Goal: Information Seeking & Learning: Learn about a topic

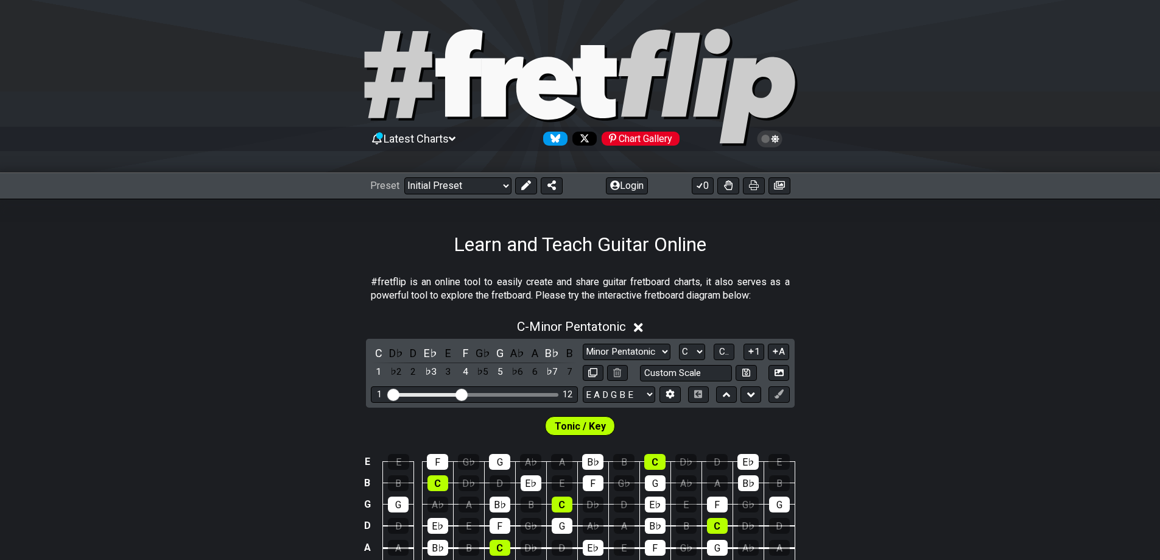
click at [442, 141] on span "Latest Charts" at bounding box center [416, 138] width 65 height 13
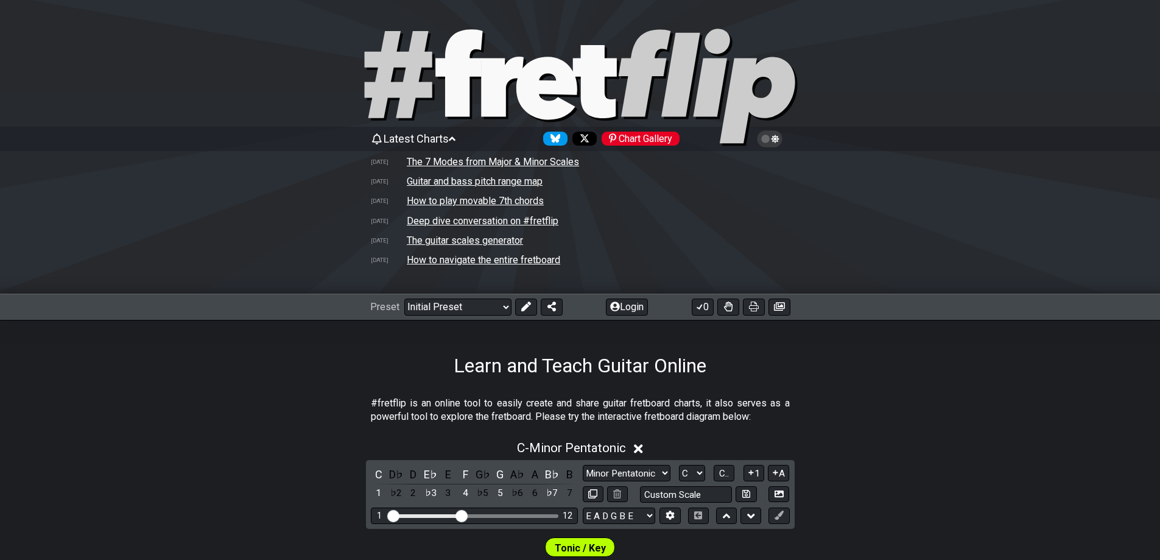
click at [449, 139] on span "Latest Charts" at bounding box center [416, 138] width 65 height 13
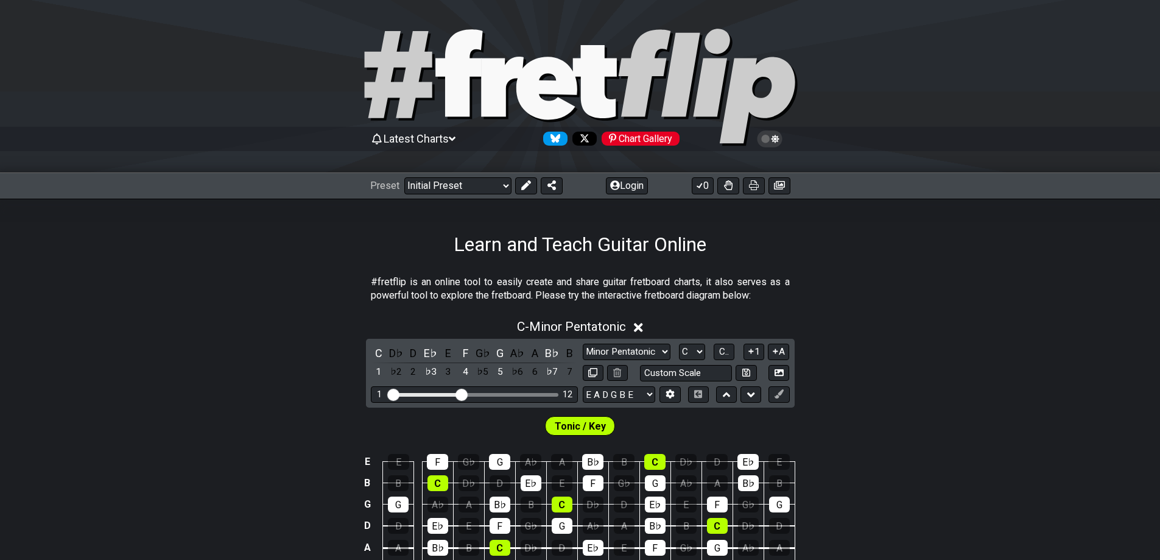
click at [777, 137] on icon at bounding box center [775, 139] width 8 height 9
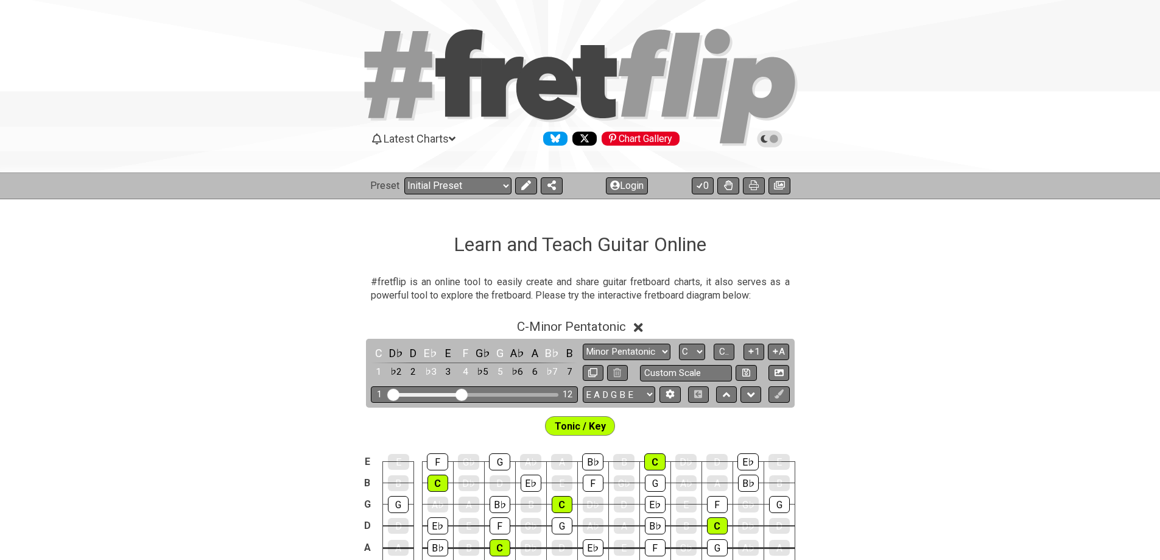
click at [772, 140] on icon at bounding box center [770, 138] width 11 height 11
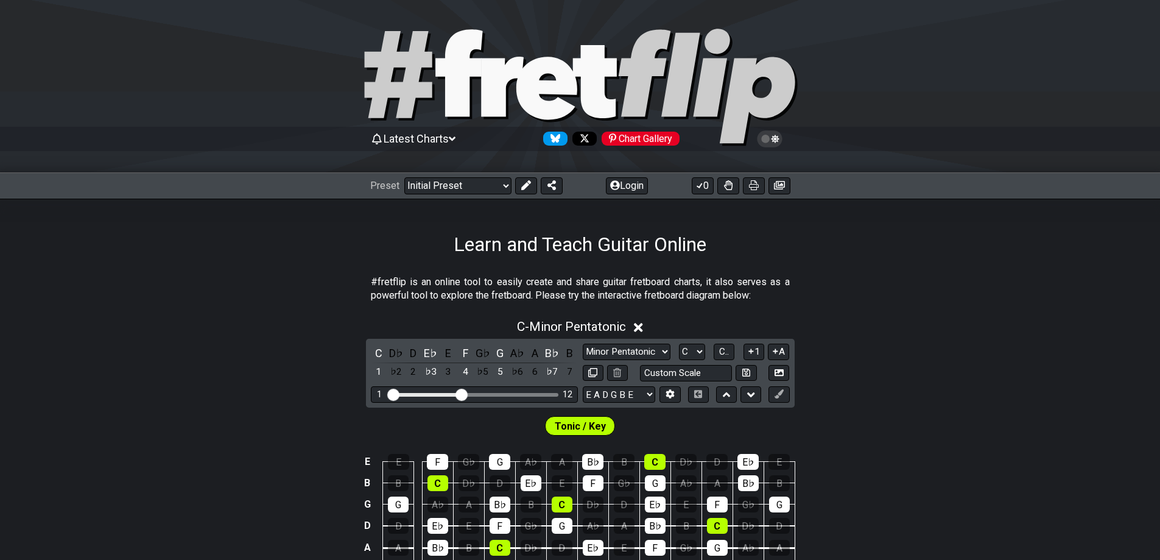
click at [772, 140] on icon at bounding box center [770, 138] width 11 height 11
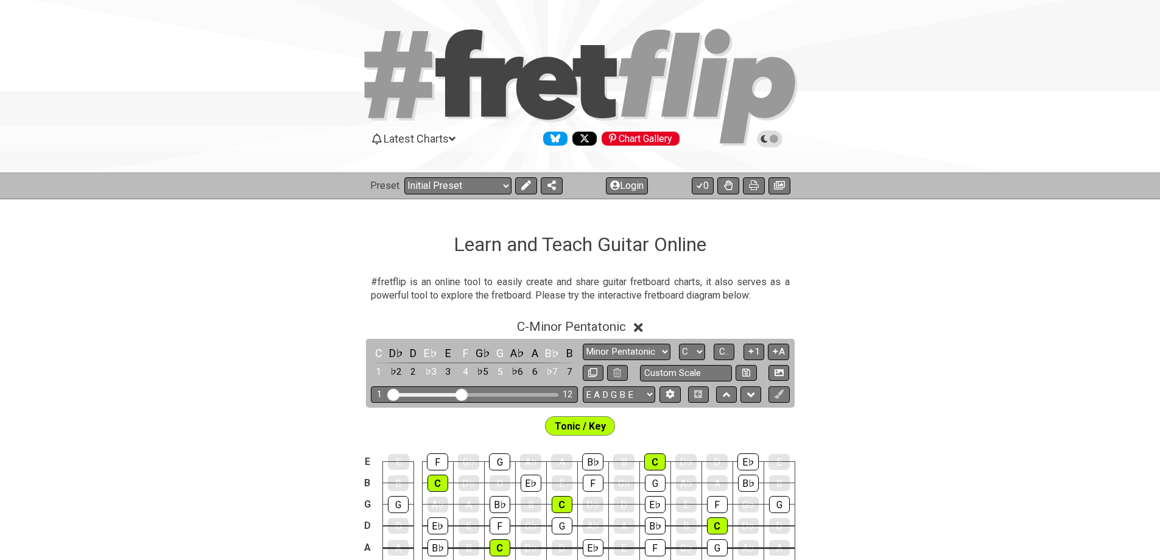
click at [403, 139] on span "Latest Charts" at bounding box center [416, 138] width 65 height 13
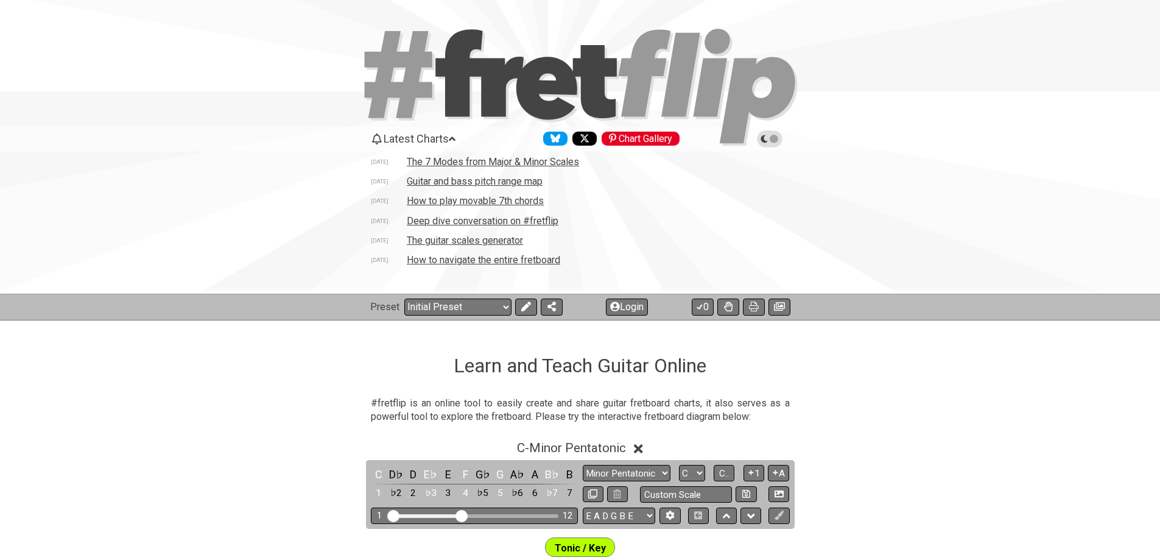
click at [436, 141] on span "Latest Charts" at bounding box center [416, 138] width 65 height 13
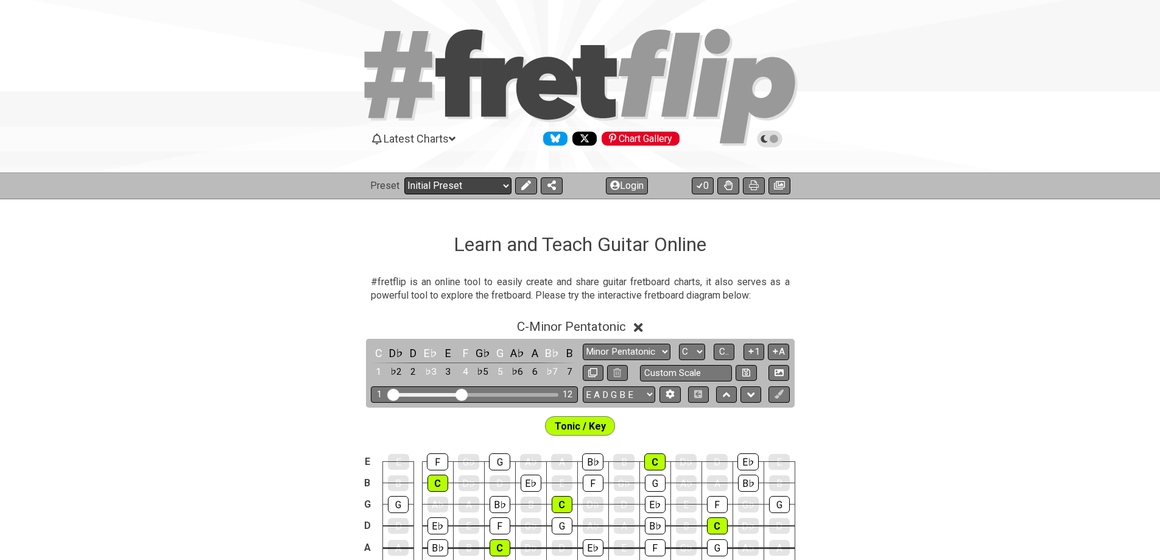
click at [495, 191] on select "Welcome to #fretflip! Initial Preset Custom Preset Minor Pentatonic Major Penta…" at bounding box center [457, 185] width 107 height 17
click at [404, 177] on select "Welcome to #fretflip! Initial Preset Custom Preset Minor Pentatonic Major Penta…" at bounding box center [457, 185] width 107 height 17
click at [497, 188] on select "Welcome to #fretflip! Initial Preset Custom Preset Minor Pentatonic Major Penta…" at bounding box center [457, 185] width 107 height 17
select select "/welcome"
click at [404, 177] on select "Welcome to #fretflip! Initial Preset Custom Preset Minor Pentatonic Major Penta…" at bounding box center [457, 185] width 107 height 17
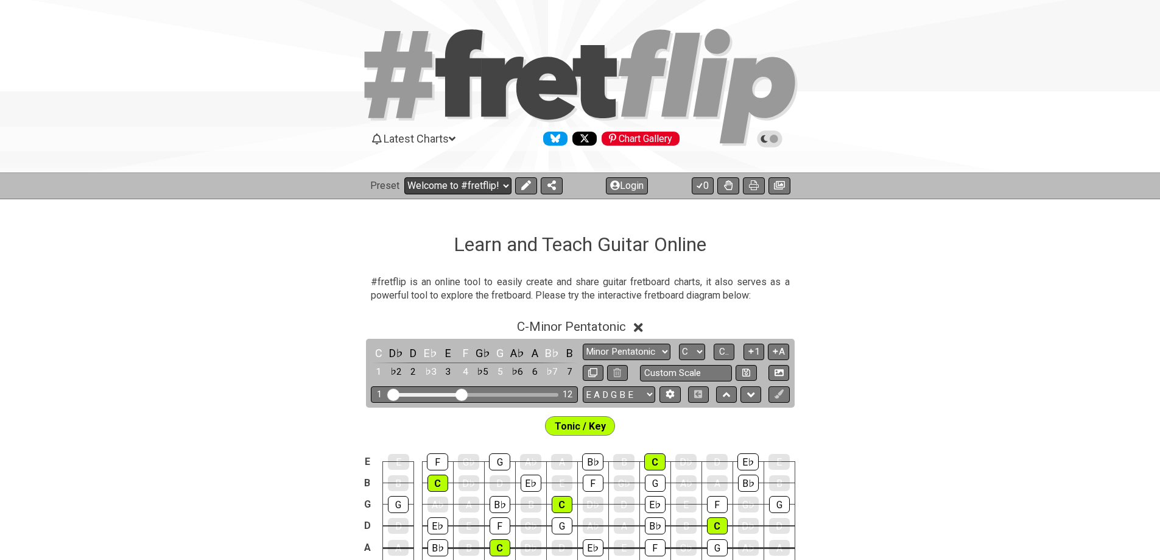
click at [468, 193] on select "Welcome to #fretflip! Initial Preset Custom Preset Minor Pentatonic Major Penta…" at bounding box center [457, 185] width 107 height 17
click at [404, 177] on select "Welcome to #fretflip! Initial Preset Custom Preset Minor Pentatonic Major Penta…" at bounding box center [457, 185] width 107 height 17
click at [622, 179] on button "Login" at bounding box center [627, 185] width 42 height 17
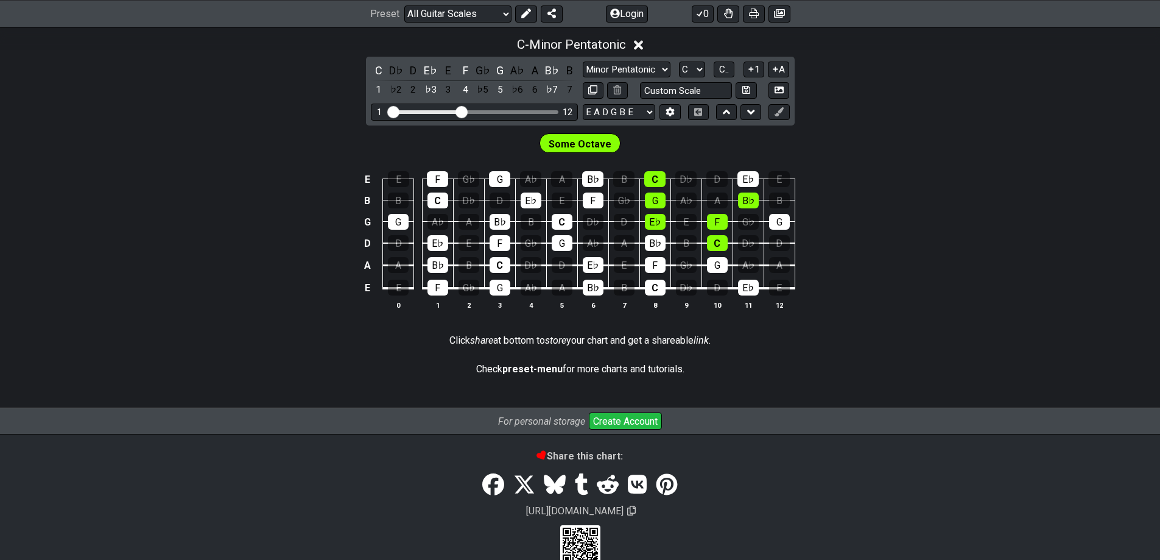
scroll to position [370, 0]
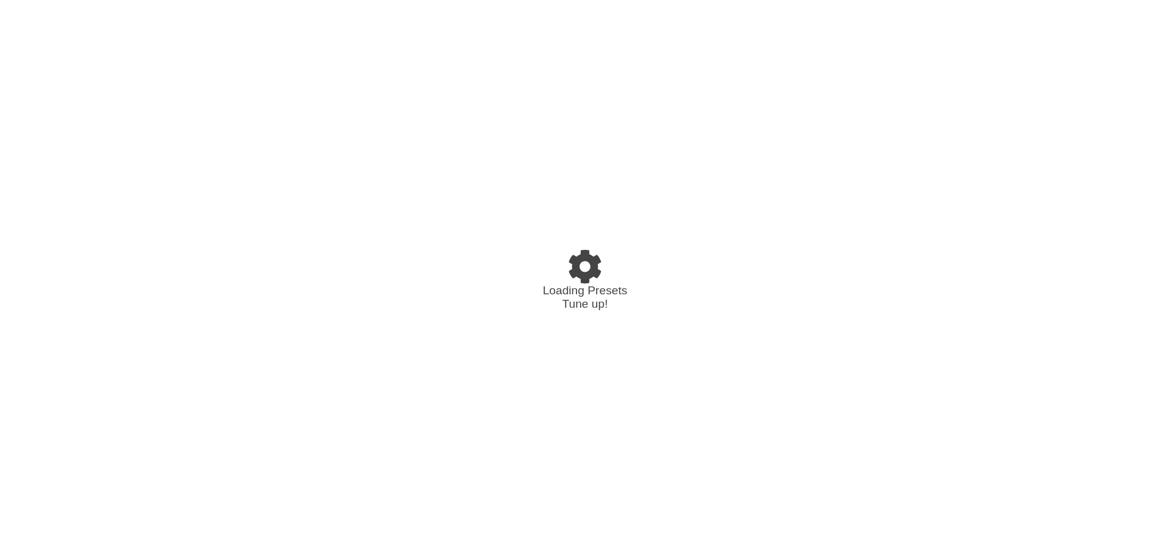
select select "C"
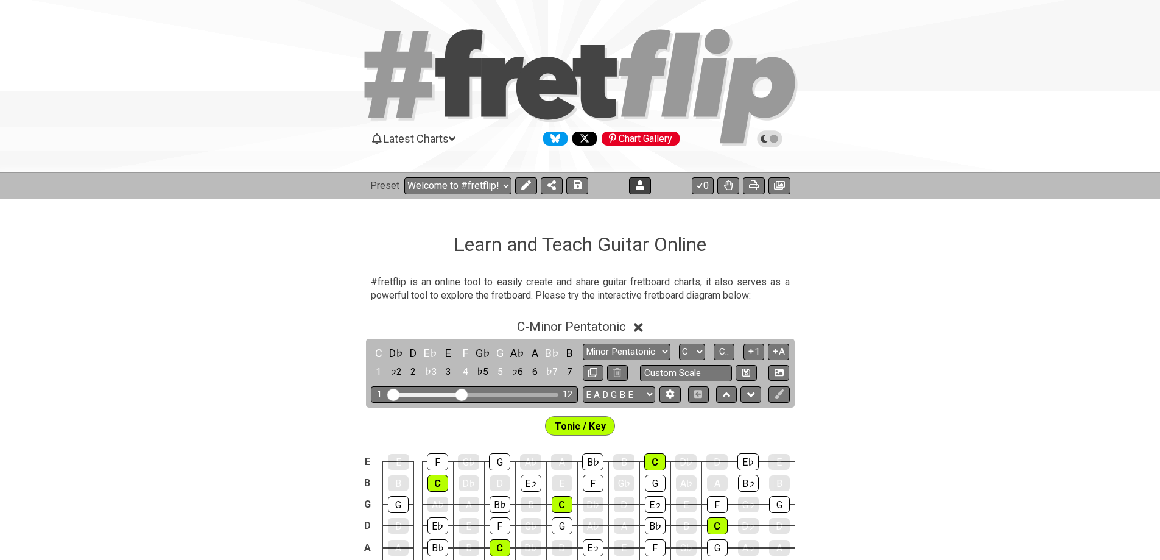
click at [636, 189] on icon at bounding box center [640, 185] width 9 height 10
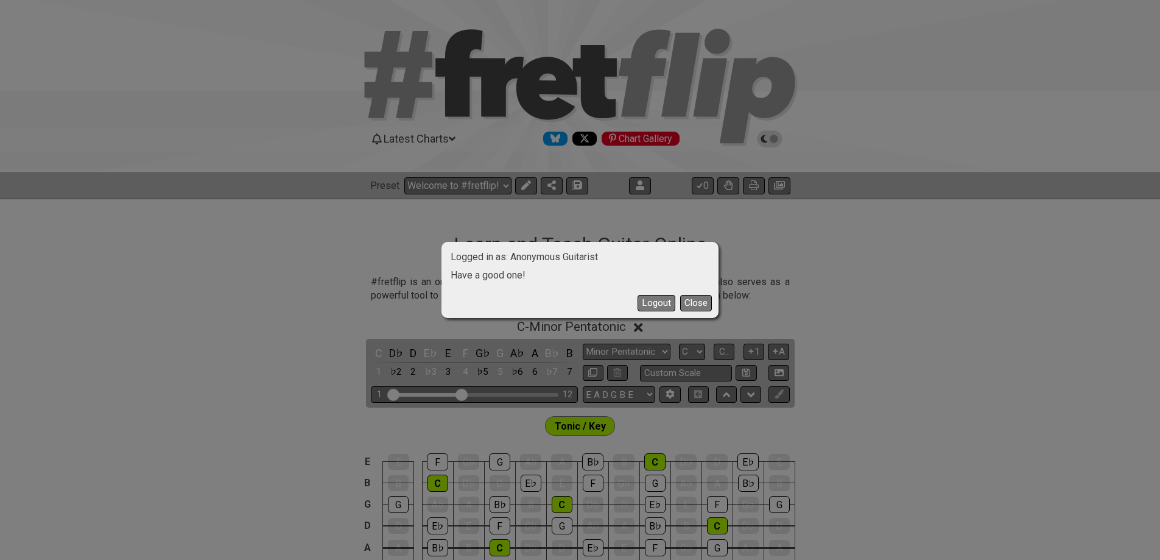
click at [656, 204] on div "Logged in as: Anonymous Guitarist Have a good one! Logout Close" at bounding box center [580, 280] width 1160 height 560
click at [700, 305] on button "Close" at bounding box center [696, 303] width 32 height 16
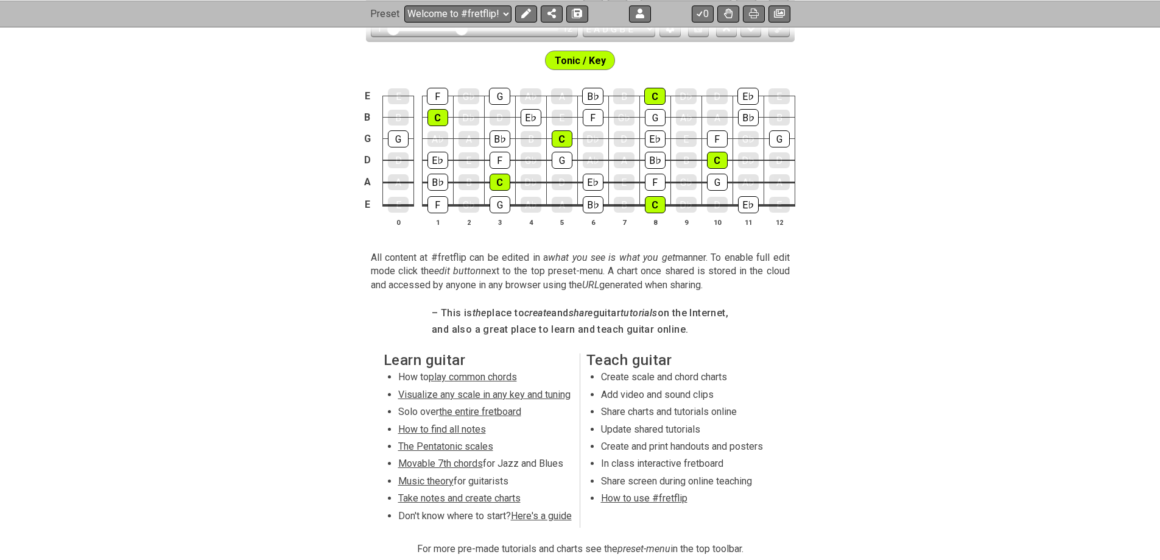
scroll to position [598, 0]
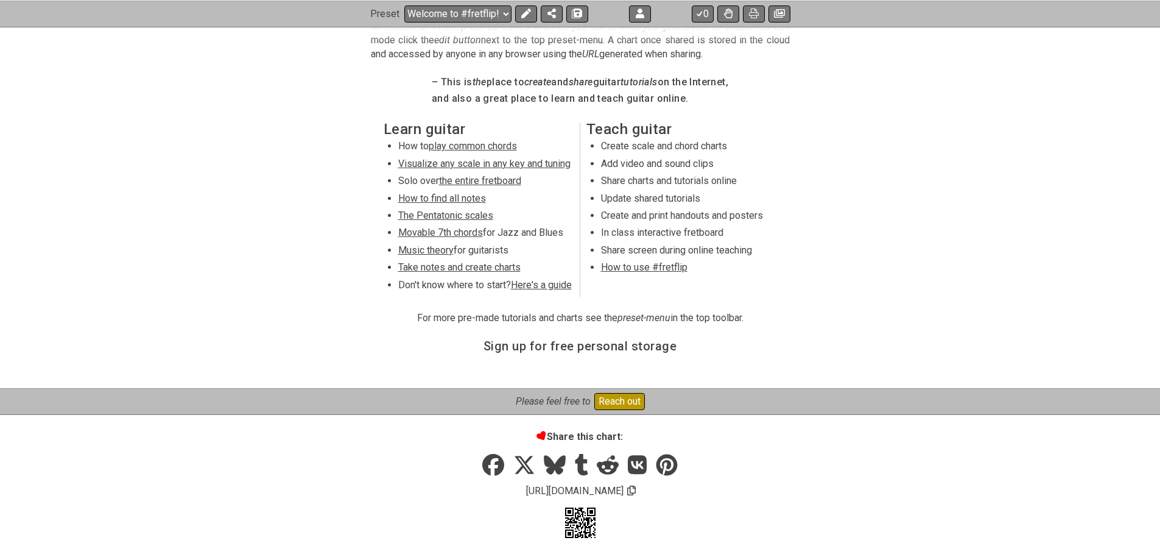
click at [616, 404] on button "Reach out" at bounding box center [620, 401] width 51 height 17
drag, startPoint x: 1157, startPoint y: 400, endPoint x: 1169, endPoint y: 190, distance: 209.9
drag, startPoint x: 564, startPoint y: 489, endPoint x: 614, endPoint y: 491, distance: 50.0
click at [614, 491] on span "[URL][DOMAIN_NAME]" at bounding box center [574, 490] width 101 height 15
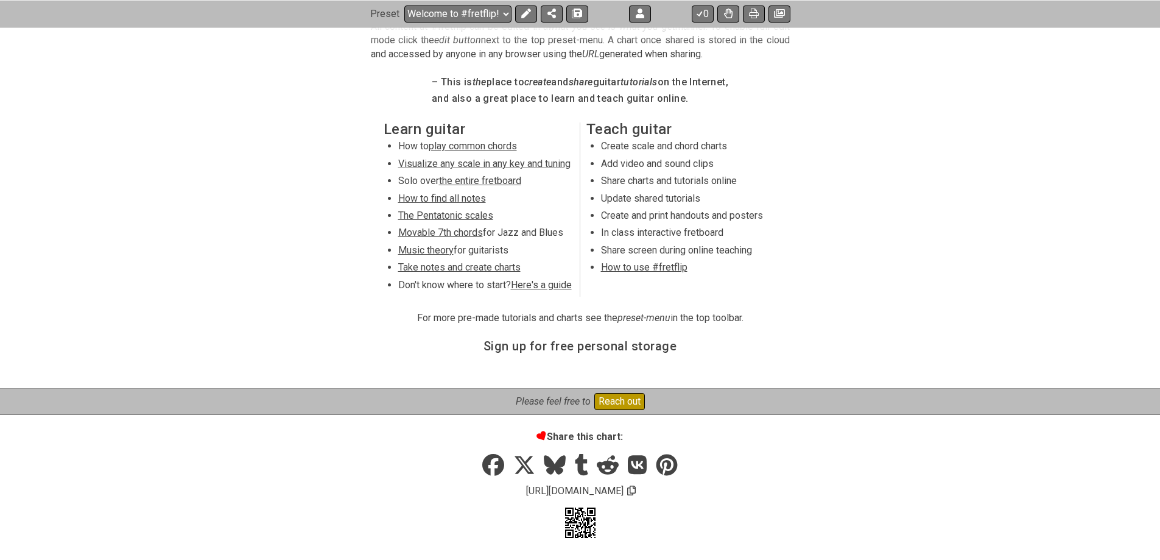
copy span "[DOMAIN_NAME]"
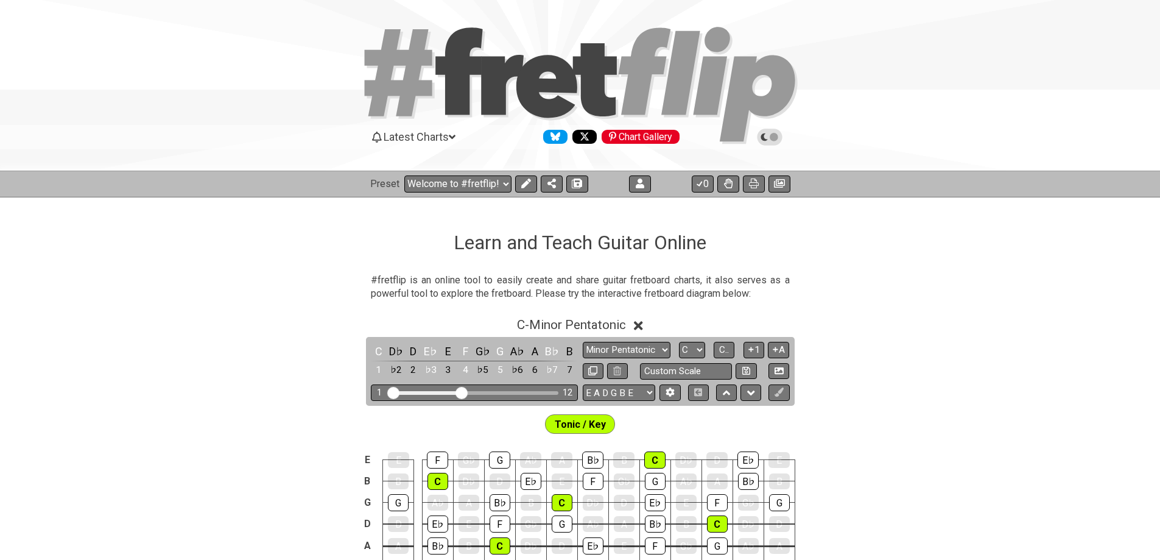
scroll to position [0, 0]
